Goal: Go to known website: Go to known website

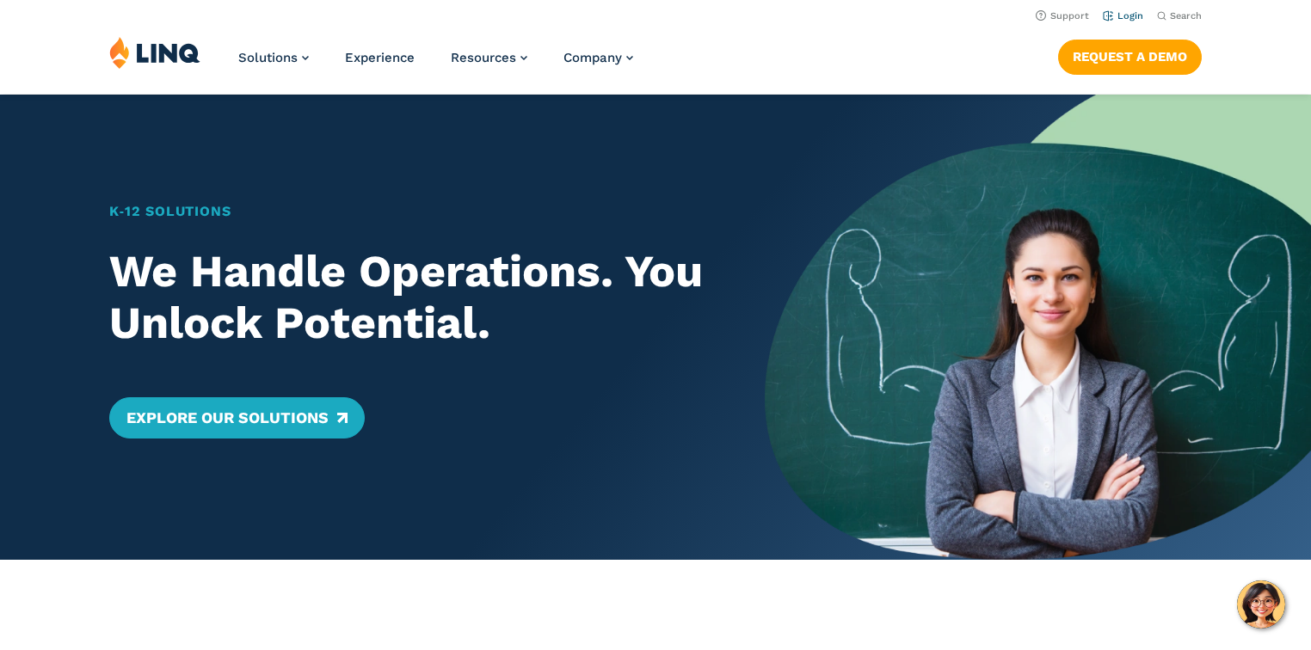
click at [1132, 10] on link "Login" at bounding box center [1123, 15] width 40 height 11
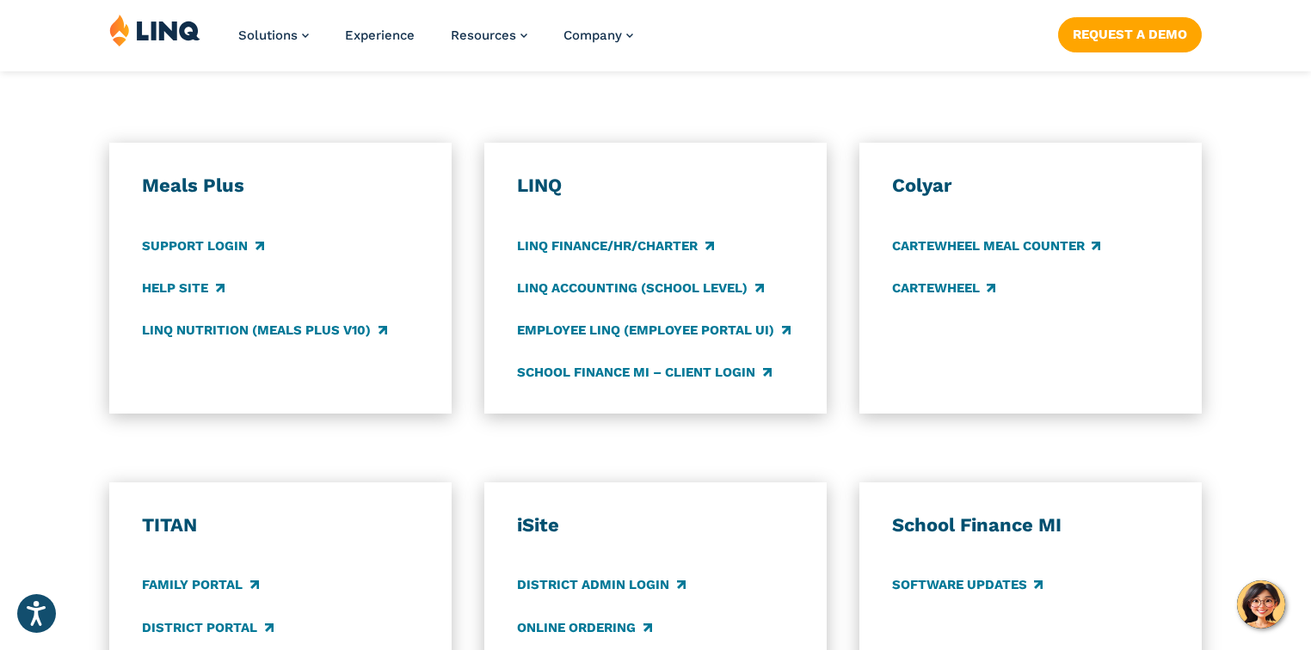
scroll to position [1170, 0]
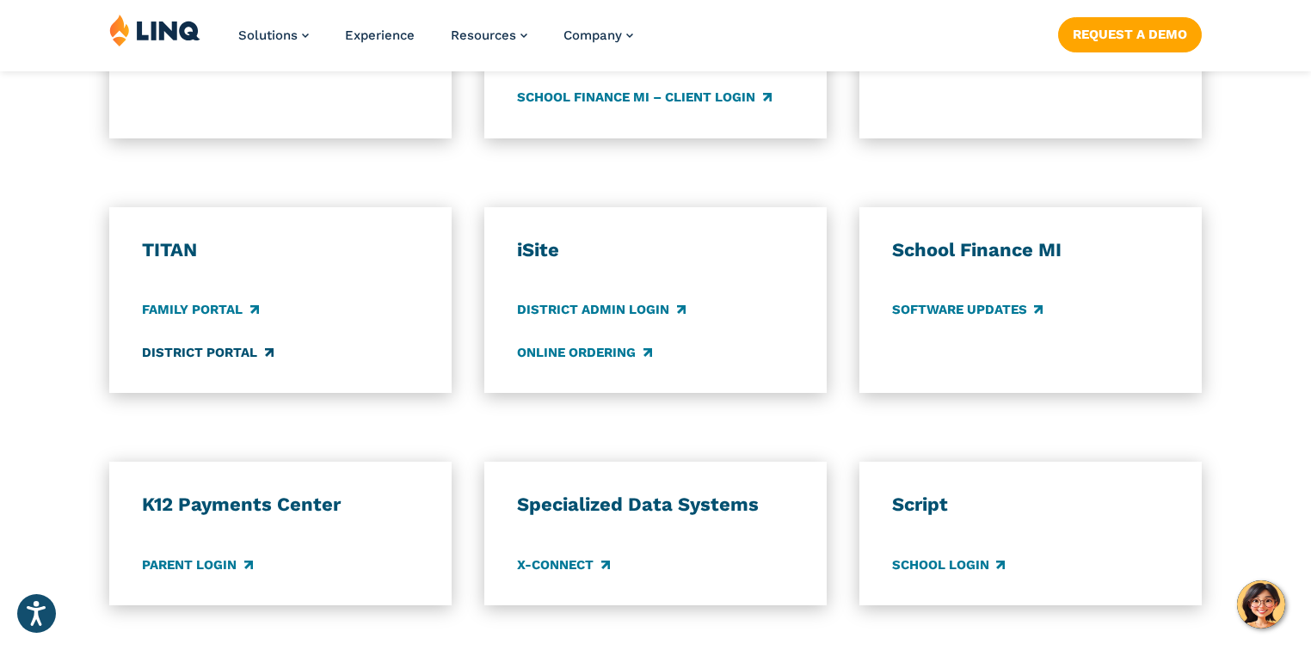
click at [200, 349] on link "District Portal" at bounding box center [207, 352] width 131 height 19
